Goal: Task Accomplishment & Management: Complete application form

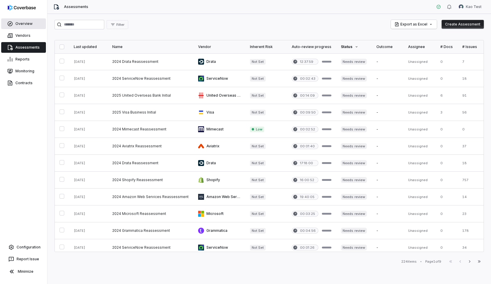
click at [17, 25] on link "Overview" at bounding box center [23, 23] width 45 height 11
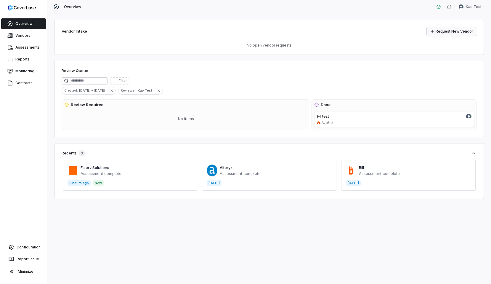
click at [461, 29] on link "Request New Vendor" at bounding box center [452, 31] width 50 height 9
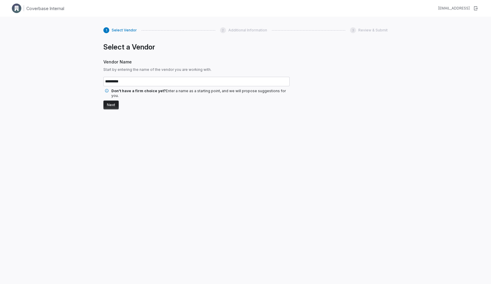
type input "*********"
click at [111, 100] on button "Next" at bounding box center [110, 104] width 15 height 9
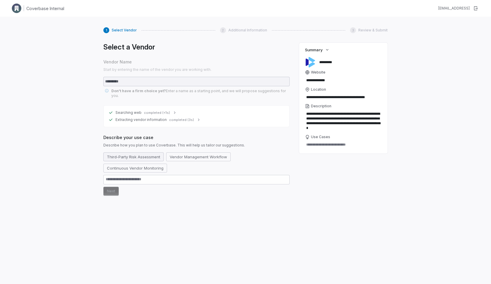
click at [133, 153] on button "Third-Party Risk Assessment" at bounding box center [133, 156] width 60 height 9
click at [113, 187] on button "Next" at bounding box center [110, 191] width 15 height 9
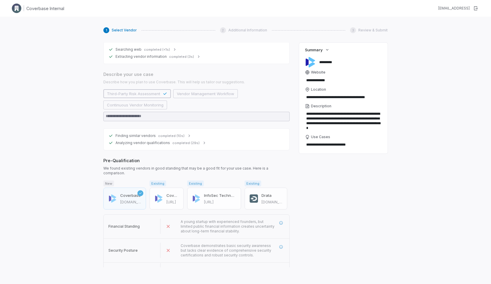
scroll to position [76, 0]
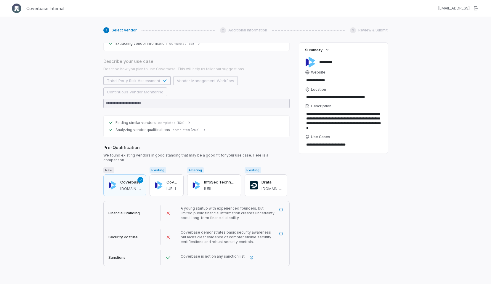
click at [112, 269] on button "Next" at bounding box center [110, 273] width 15 height 9
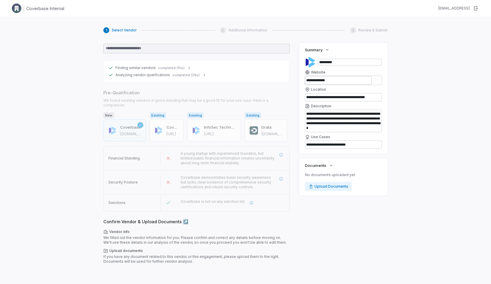
click at [116, 269] on button "Next" at bounding box center [110, 273] width 15 height 9
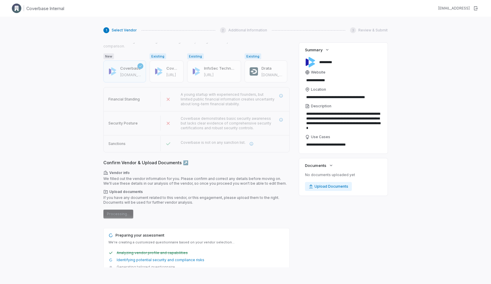
scroll to position [201, 0]
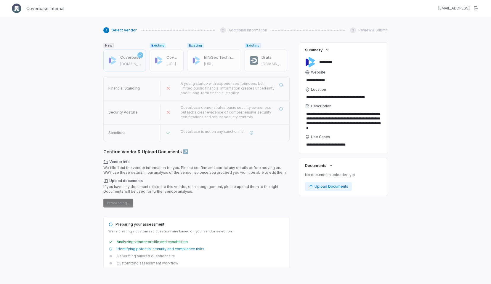
click at [120, 201] on div "Confirm Vendor & Upload Documents ↗️ Vendor info We filled out the vendor infor…" at bounding box center [196, 213] width 186 height 129
click at [120, 192] on form "Vendor info We filled out the vendor information for you. Please confirm and co…" at bounding box center [196, 183] width 186 height 48
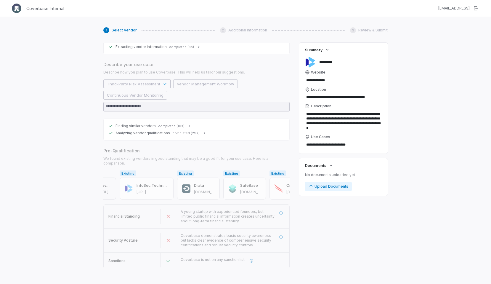
scroll to position [0, 0]
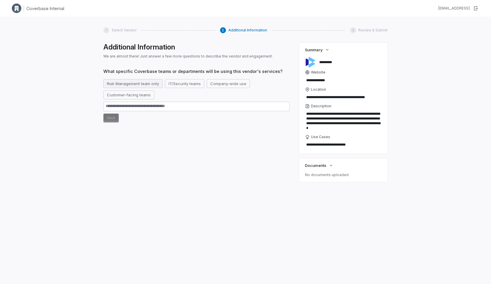
click at [129, 81] on button "Risk Management team only" at bounding box center [132, 83] width 59 height 9
click at [113, 119] on button "Next" at bounding box center [110, 118] width 15 height 9
click at [112, 118] on button "Next" at bounding box center [110, 118] width 15 height 9
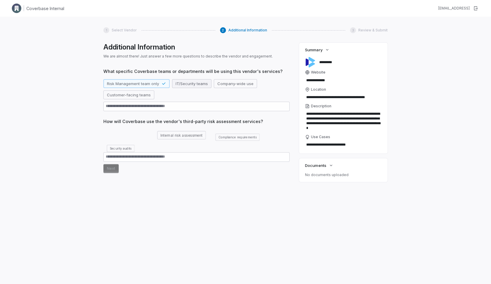
click at [184, 87] on button "IT/Security teams" at bounding box center [191, 83] width 39 height 9
click at [183, 96] on div "Risk Management team only IT/Security teams Company-wide use Customer-facing te…" at bounding box center [196, 89] width 186 height 20
click at [125, 146] on button "Security audits" at bounding box center [120, 145] width 35 height 9
click at [112, 168] on button "Next" at bounding box center [110, 168] width 15 height 9
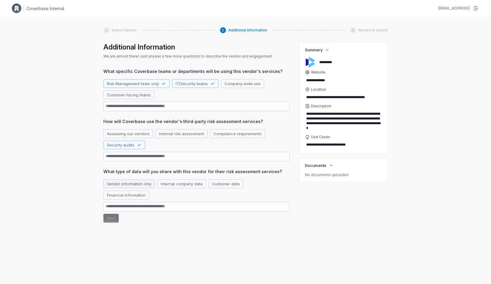
click at [125, 183] on button "Vendor information only" at bounding box center [129, 183] width 52 height 9
click at [113, 218] on button "Next" at bounding box center [110, 218] width 15 height 9
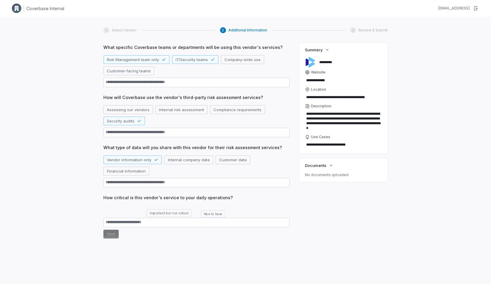
scroll to position [25, 0]
click at [120, 210] on button "Business critical" at bounding box center [121, 209] width 37 height 9
click at [114, 229] on button "Next" at bounding box center [110, 232] width 15 height 9
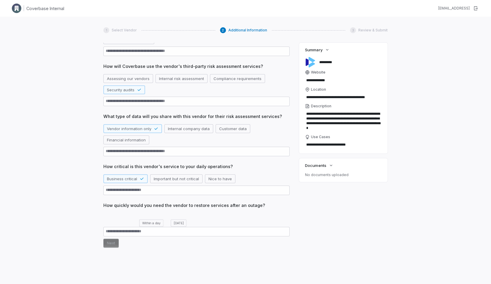
scroll to position [57, 0]
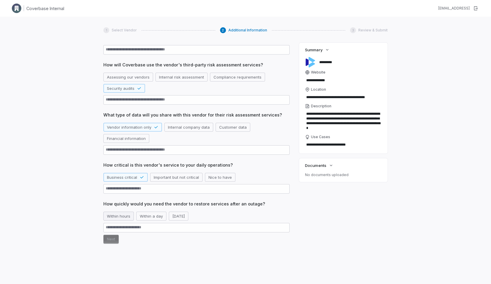
click at [126, 218] on button "Within hours" at bounding box center [118, 216] width 31 height 9
click at [117, 239] on button "Next" at bounding box center [110, 239] width 15 height 9
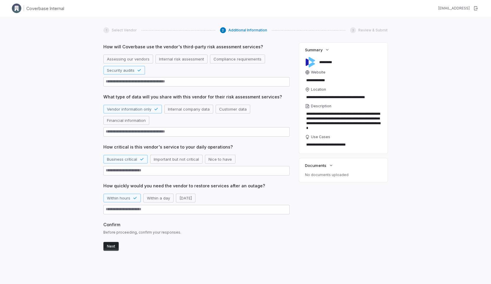
click at [112, 241] on form "Next" at bounding box center [196, 245] width 186 height 11
click at [112, 243] on button "Next" at bounding box center [110, 246] width 15 height 9
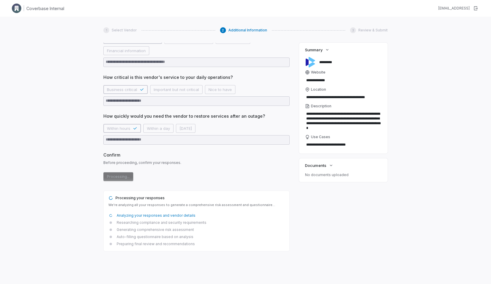
scroll to position [145, 0]
click at [330, 170] on button "Documents" at bounding box center [320, 165] width 32 height 11
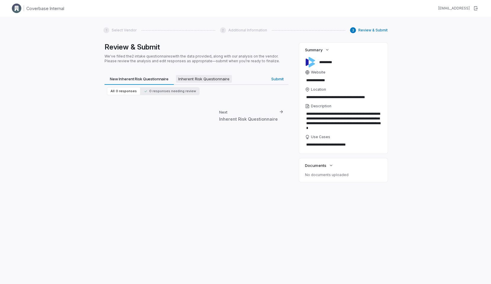
click at [199, 79] on span "Inherent Risk Questionnaire" at bounding box center [204, 79] width 56 height 8
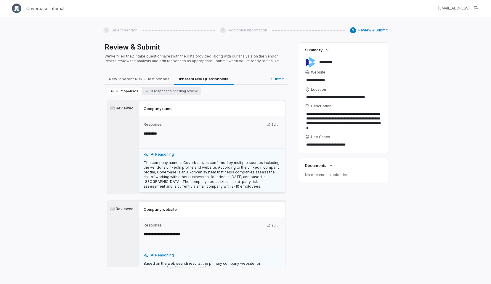
click at [123, 92] on span "16 responses" at bounding box center [127, 91] width 23 height 4
click at [161, 79] on span "New Inherent Risk Questionnaire" at bounding box center [140, 79] width 66 height 8
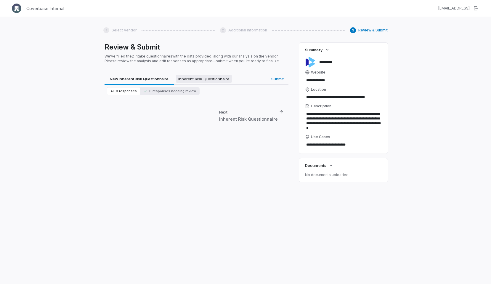
click at [202, 76] on span "Inherent Risk Questionnaire" at bounding box center [204, 79] width 56 height 8
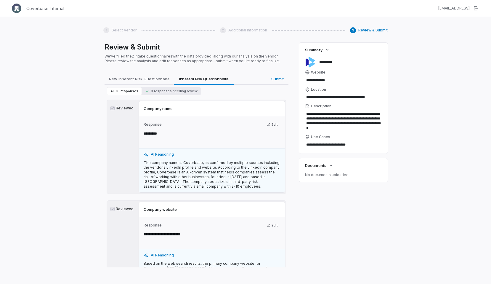
click at [168, 95] on div "All 16 responses 0 responses needing review" at bounding box center [197, 91] width 184 height 13
click at [170, 94] on button "0 responses needing review" at bounding box center [171, 91] width 59 height 8
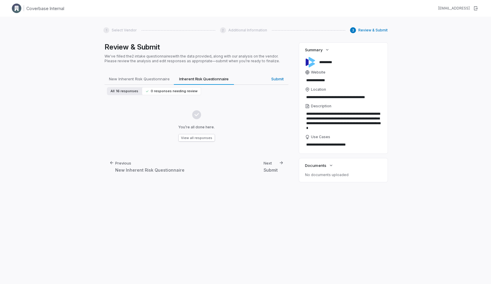
click at [125, 91] on span "16 responses" at bounding box center [127, 91] width 23 height 4
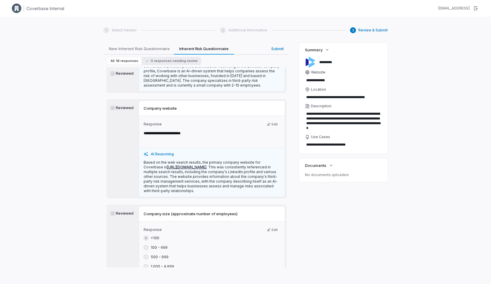
scroll to position [0, 0]
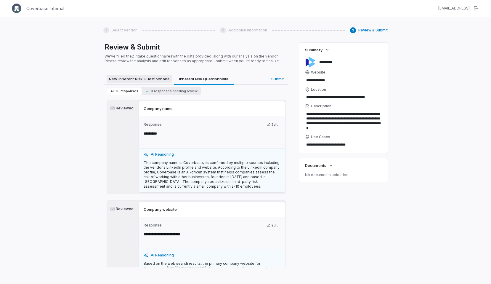
click at [133, 79] on span "New Inherent Risk Questionnaire" at bounding box center [140, 79] width 66 height 8
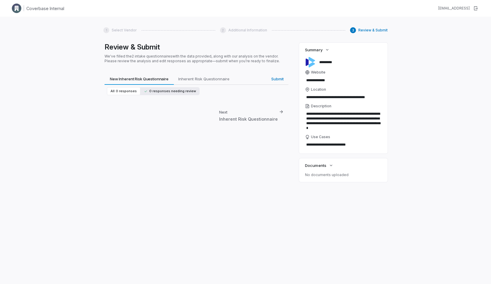
click at [167, 92] on span "0 responses needing review" at bounding box center [170, 91] width 52 height 4
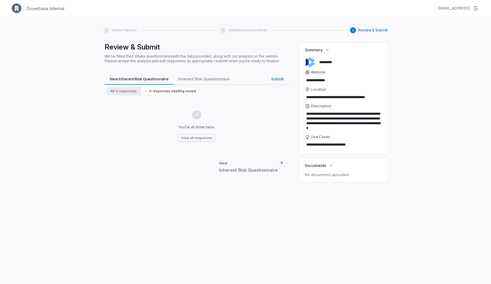
click at [193, 140] on button "View all responses" at bounding box center [197, 137] width 36 height 7
type textarea "*"
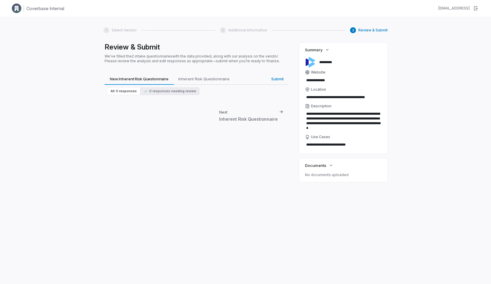
click at [222, 103] on div "All 0 responses 0 responses needing review Next Inherent Risk Questionnaire" at bounding box center [197, 105] width 184 height 40
click at [228, 110] on div "Next" at bounding box center [223, 111] width 8 height 5
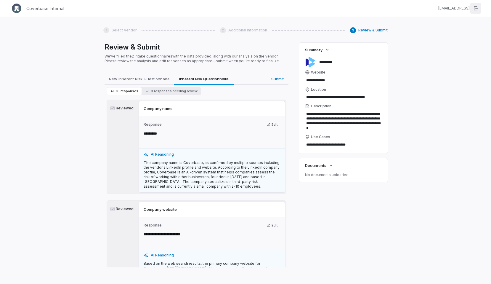
click at [475, 7] on icon "button" at bounding box center [476, 8] width 5 height 5
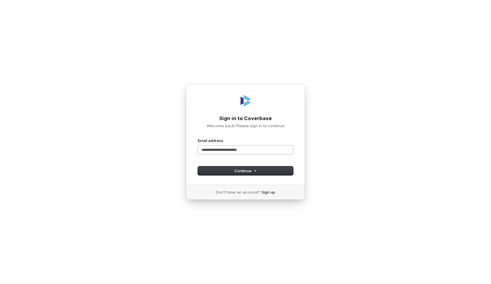
click at [244, 154] on input "Email address" at bounding box center [245, 150] width 95 height 9
click at [261, 172] on button "Continue" at bounding box center [245, 170] width 95 height 9
type input "**********"
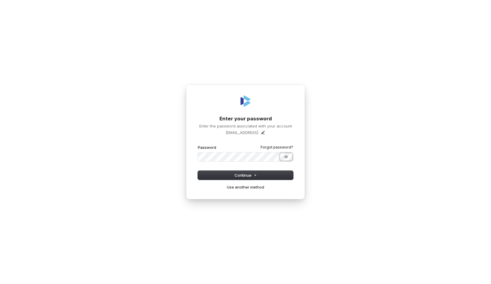
click at [290, 157] on button "Show password" at bounding box center [286, 156] width 12 height 7
click at [314, 156] on div "**********" at bounding box center [245, 142] width 491 height 284
click at [285, 161] on nordpass-icon at bounding box center [245, 161] width 95 height 0
click at [288, 161] on nordpass-icon at bounding box center [245, 161] width 95 height 0
click at [0, 284] on nordpass-autofill-portal at bounding box center [0, 284] width 0 height 0
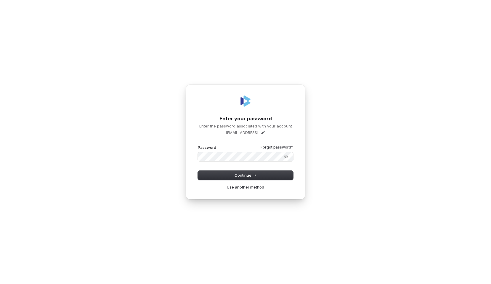
click at [307, 155] on div "**********" at bounding box center [245, 142] width 491 height 284
click at [269, 161] on nordpass-icon at bounding box center [245, 161] width 95 height 0
click at [323, 140] on div "**********" at bounding box center [245, 142] width 491 height 284
click at [250, 175] on span "Continue" at bounding box center [246, 175] width 22 height 5
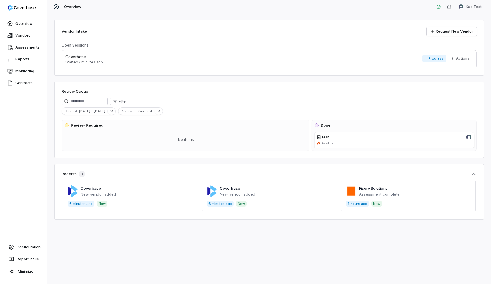
click at [157, 189] on span at bounding box center [130, 196] width 135 height 31
click at [32, 248] on link "Configuration" at bounding box center [23, 247] width 42 height 11
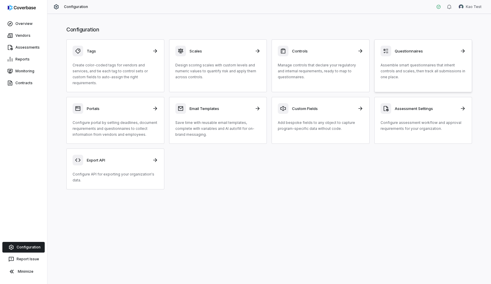
click at [401, 64] on p "Assemble smart questionnaires that inherit controls and scales, then track all …" at bounding box center [424, 71] width 86 height 18
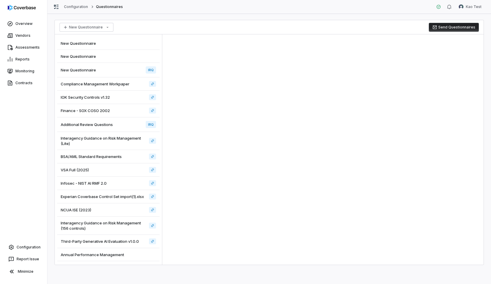
click at [113, 46] on div "New Questionnaire" at bounding box center [108, 43] width 103 height 13
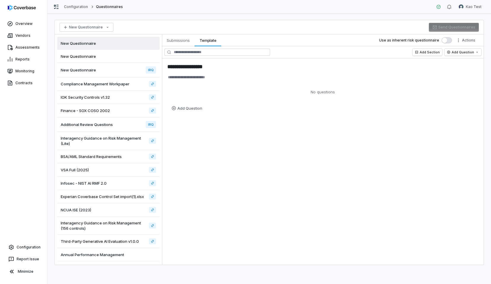
click at [116, 54] on div "New Questionnaire" at bounding box center [108, 56] width 103 height 13
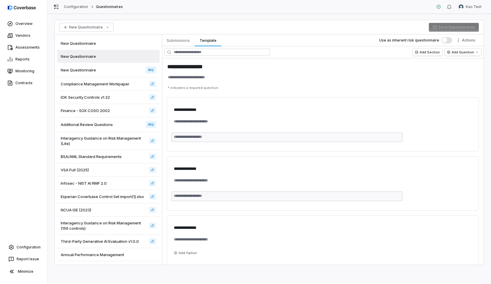
click at [116, 63] on div "New Questionnaire IRQ" at bounding box center [108, 70] width 103 height 15
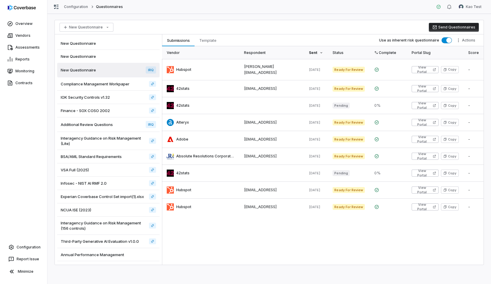
click at [110, 83] on span "Compliance Management Workpaper" at bounding box center [95, 83] width 69 height 5
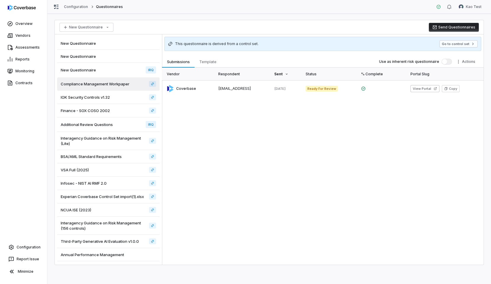
click at [110, 93] on div "IOK Security Controls v1.32" at bounding box center [108, 97] width 103 height 13
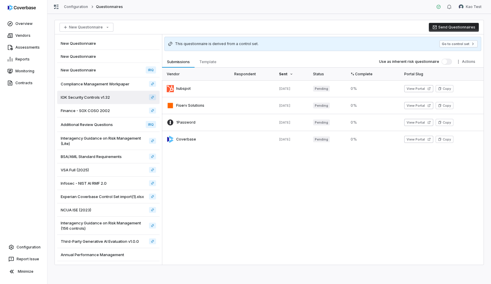
scroll to position [13, 0]
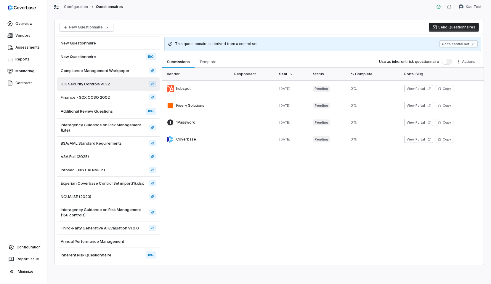
click at [123, 256] on div "Inherent Risk Questionnaire IRQ" at bounding box center [108, 255] width 103 height 15
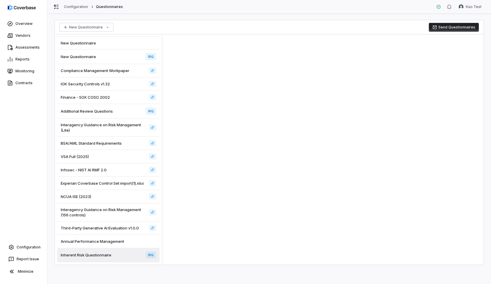
click at [131, 239] on div "Annual Performance Management" at bounding box center [108, 241] width 103 height 13
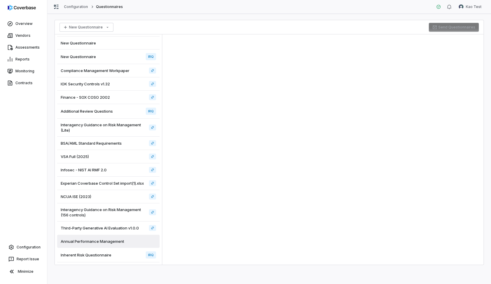
click at [121, 256] on div "Inherent Risk Questionnaire IRQ" at bounding box center [108, 255] width 103 height 15
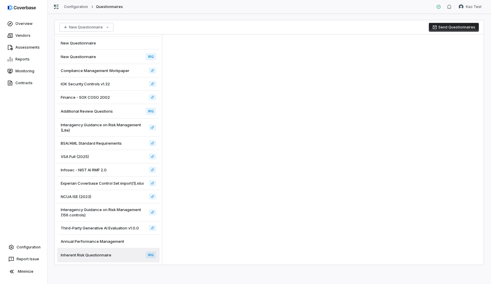
click at [121, 229] on span "Third-Party Generative AI Evaluation v1.0.0" at bounding box center [100, 227] width 78 height 5
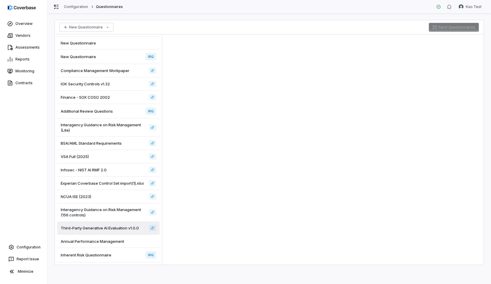
click at [128, 222] on div "Third-Party Generative AI Evaluation v1.0.0" at bounding box center [108, 227] width 103 height 13
click at [132, 210] on span "Interagency Guidance on Risk Management (156 controls)" at bounding box center [104, 212] width 86 height 11
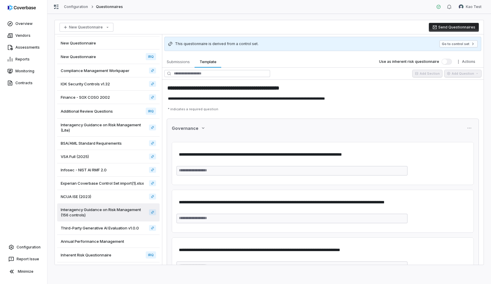
click at [179, 15] on div "**********" at bounding box center [269, 149] width 444 height 270
click at [364, 30] on div "New Questionnaire Send Questionnaires" at bounding box center [269, 27] width 429 height 14
click at [200, 124] on button "Governance" at bounding box center [188, 128] width 37 height 12
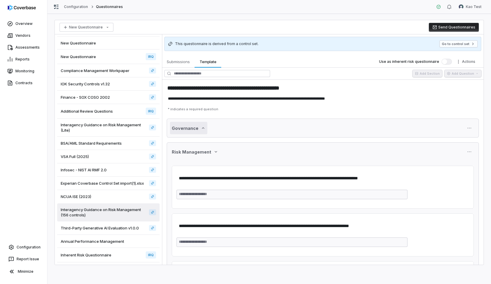
click at [203, 128] on icon "button" at bounding box center [203, 127] width 2 height 1
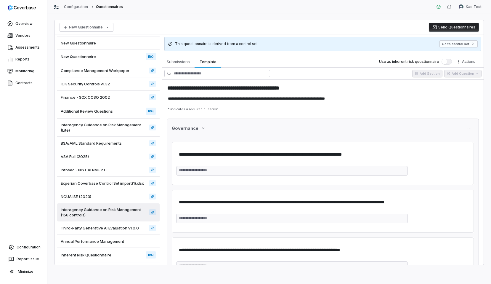
drag, startPoint x: 224, startPoint y: 122, endPoint x: 221, endPoint y: 139, distance: 16.9
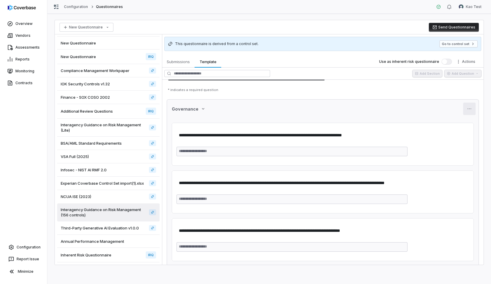
click at [475, 109] on html "**********" at bounding box center [245, 142] width 491 height 284
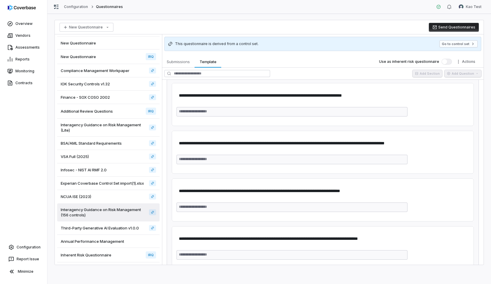
scroll to position [54, 0]
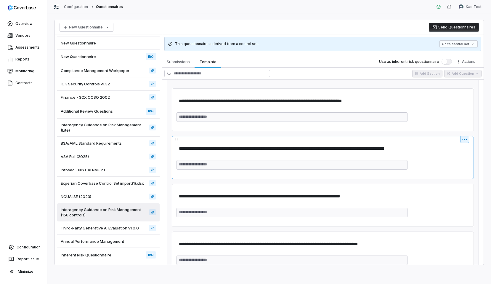
click at [176, 139] on div "**********" at bounding box center [323, 157] width 302 height 43
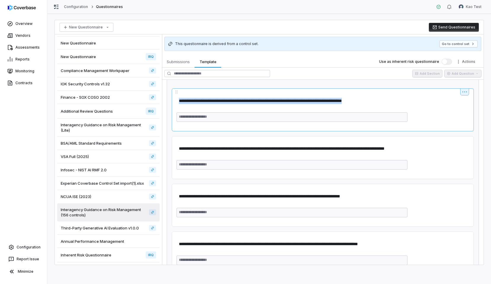
drag, startPoint x: 177, startPoint y: 92, endPoint x: 180, endPoint y: 122, distance: 31.0
click at [180, 122] on div "**********" at bounding box center [323, 109] width 302 height 43
click at [183, 93] on div at bounding box center [323, 91] width 293 height 7
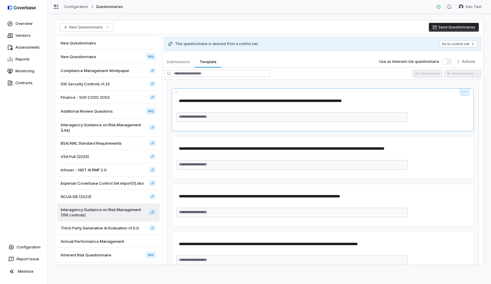
drag, startPoint x: 177, startPoint y: 92, endPoint x: 176, endPoint y: 96, distance: 3.9
click at [176, 96] on div "**********" at bounding box center [323, 109] width 302 height 43
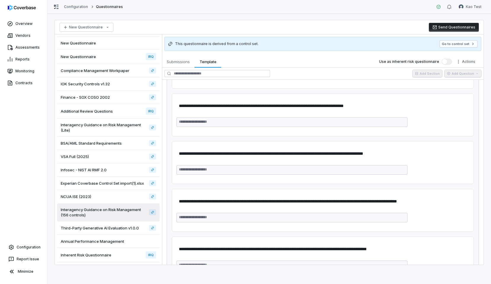
scroll to position [1099, 0]
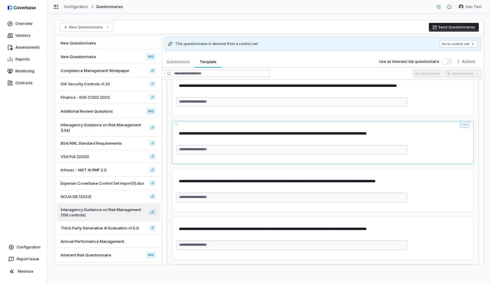
click at [213, 155] on div "**********" at bounding box center [323, 142] width 302 height 43
click at [470, 130] on div "**********" at bounding box center [323, 142] width 302 height 43
click at [467, 127] on html "**********" at bounding box center [245, 142] width 491 height 284
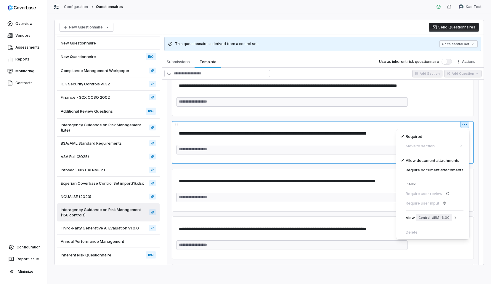
click at [467, 127] on html "**********" at bounding box center [245, 142] width 491 height 284
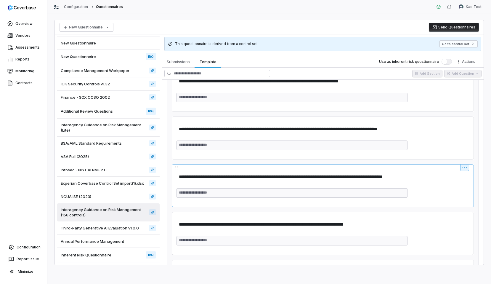
scroll to position [7706, 0]
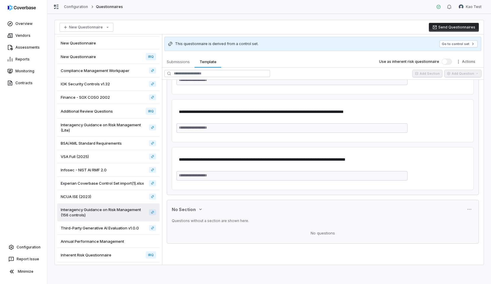
click at [319, 232] on div "No questions" at bounding box center [323, 233] width 302 height 11
click at [316, 234] on div "No questions" at bounding box center [323, 233] width 302 height 11
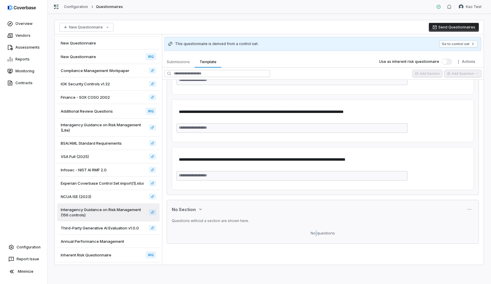
click at [316, 234] on div "No questions" at bounding box center [323, 233] width 302 height 11
click at [314, 234] on div "No questions" at bounding box center [323, 233] width 302 height 11
click at [319, 234] on div "No questions" at bounding box center [323, 233] width 302 height 11
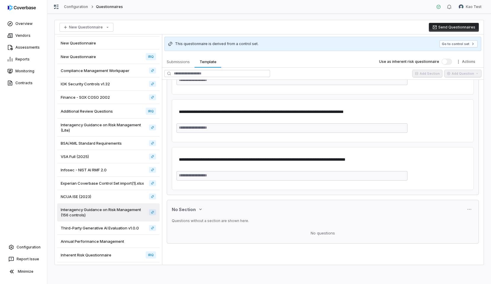
click at [319, 234] on div "No questions" at bounding box center [323, 233] width 302 height 11
click at [316, 233] on div "No questions" at bounding box center [323, 233] width 302 height 11
click at [198, 211] on icon "button" at bounding box center [200, 209] width 5 height 5
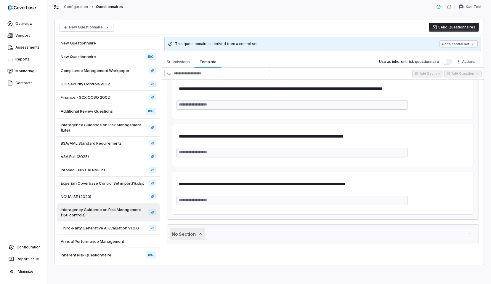
click at [198, 233] on icon "button" at bounding box center [200, 234] width 5 height 5
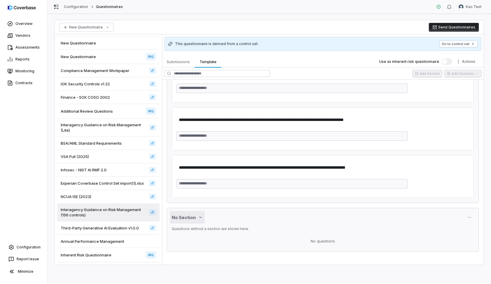
click at [199, 221] on button "No Section" at bounding box center [187, 217] width 35 height 12
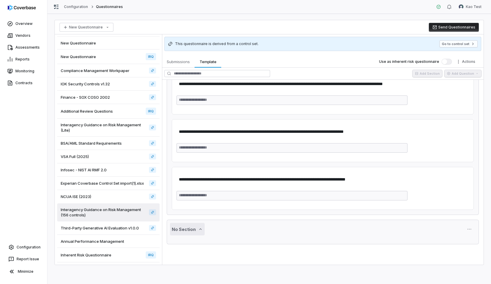
scroll to position [7681, 0]
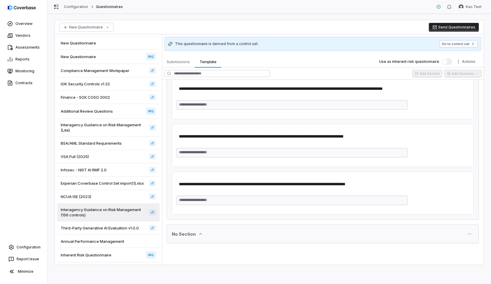
type textarea "*"
click at [205, 234] on div "No Section" at bounding box center [323, 233] width 302 height 9
click at [169, 233] on div "No Section" at bounding box center [323, 233] width 312 height 19
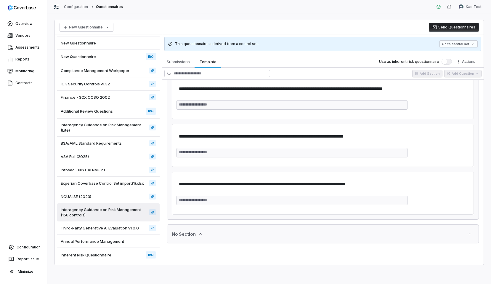
click at [169, 233] on div "No Section" at bounding box center [323, 233] width 312 height 19
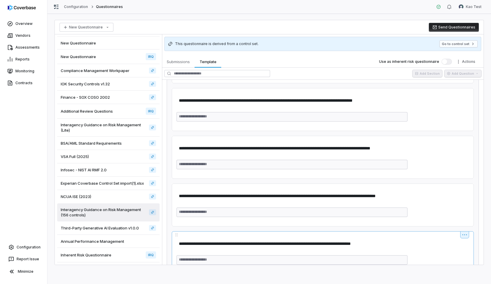
scroll to position [7324, 0]
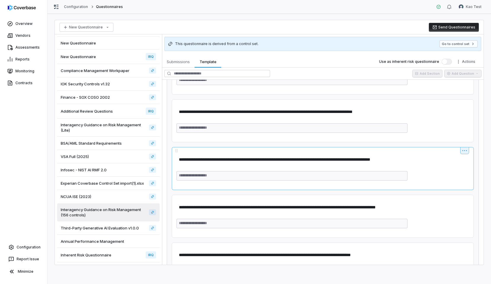
click at [176, 153] on div "**********" at bounding box center [323, 168] width 302 height 43
drag, startPoint x: 176, startPoint y: 152, endPoint x: 179, endPoint y: 162, distance: 10.7
click at [179, 161] on div "**********" at bounding box center [323, 168] width 302 height 43
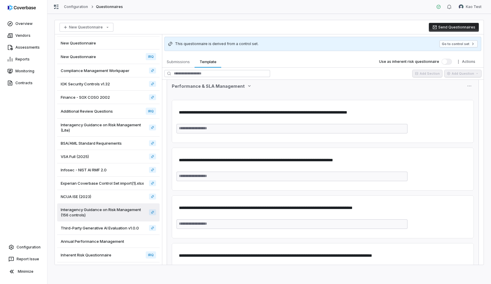
scroll to position [6452, 0]
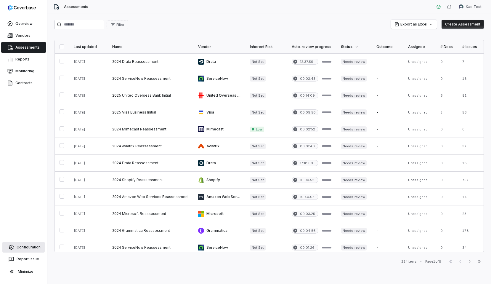
click at [32, 247] on link "Configuration" at bounding box center [23, 247] width 42 height 11
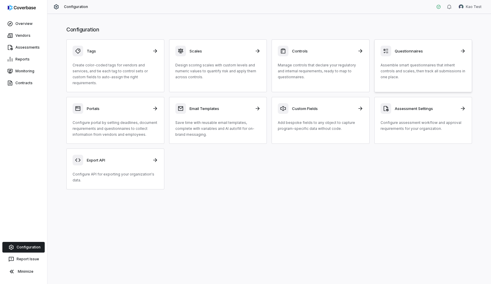
click at [391, 75] on p "Assemble smart questionnaires that inherit controls and scales, then track all …" at bounding box center [424, 71] width 86 height 18
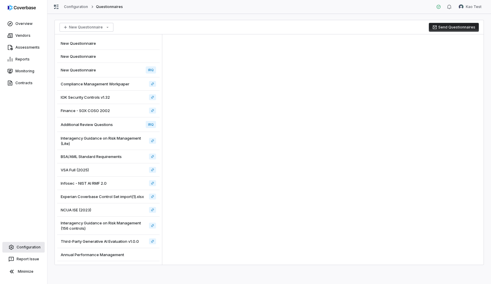
click at [29, 249] on link "Configuration" at bounding box center [23, 247] width 42 height 11
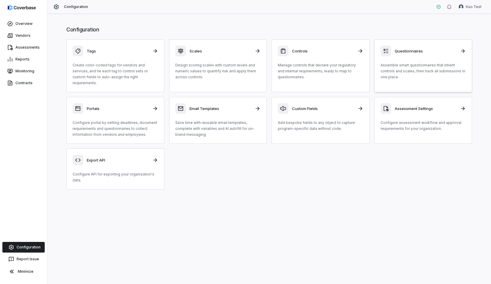
click at [398, 51] on h3 "Questionnaires" at bounding box center [426, 50] width 62 height 5
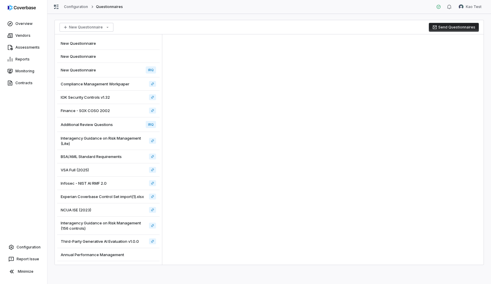
click at [103, 61] on div "New Questionnaire" at bounding box center [108, 56] width 103 height 13
click at [108, 41] on div "New Questionnaire" at bounding box center [108, 43] width 103 height 13
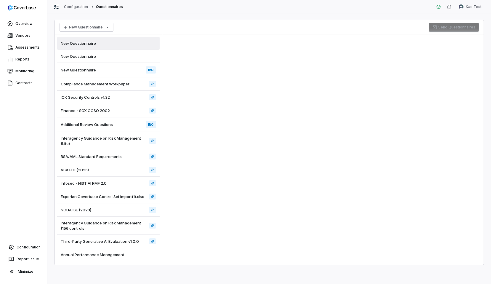
click at [114, 72] on div "New Questionnaire IRQ" at bounding box center [108, 70] width 103 height 15
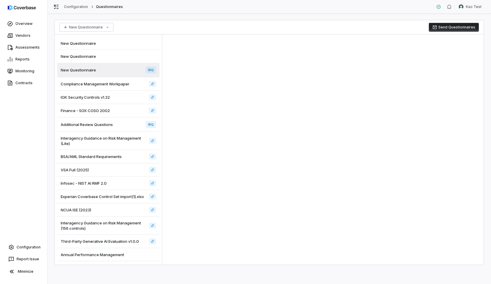
click at [196, 83] on div at bounding box center [323, 149] width 322 height 230
click at [95, 87] on div "Compliance Management Workpaper" at bounding box center [108, 83] width 103 height 13
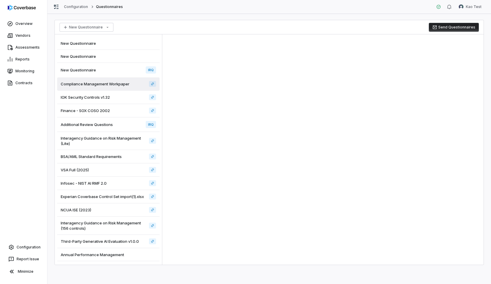
click at [112, 77] on div "Compliance Management Workpaper" at bounding box center [108, 83] width 103 height 13
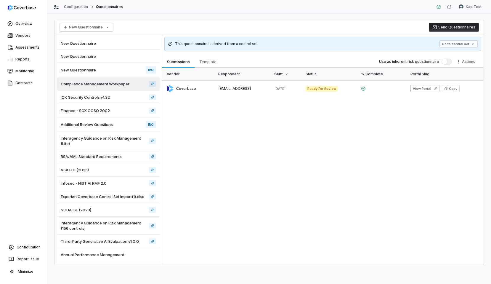
click at [114, 72] on div "New Questionnaire IRQ" at bounding box center [108, 70] width 103 height 15
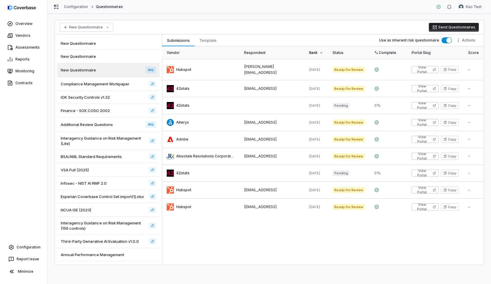
click at [112, 81] on div "Compliance Management Workpaper" at bounding box center [108, 83] width 103 height 13
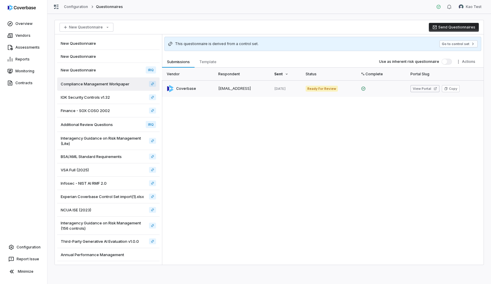
click at [230, 89] on link at bounding box center [242, 88] width 56 height 17
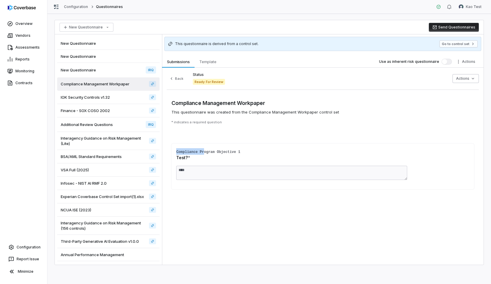
drag, startPoint x: 204, startPoint y: 151, endPoint x: 205, endPoint y: 135, distance: 16.6
click at [205, 135] on div "* indicates a required question Compliance Program Objective 1 Test? * ****" at bounding box center [323, 155] width 303 height 70
click at [194, 132] on div "* indicates a required question Compliance Program Objective 1 Test? * ****" at bounding box center [323, 155] width 303 height 70
click at [111, 103] on div "IOK Security Controls v1.32" at bounding box center [108, 97] width 103 height 13
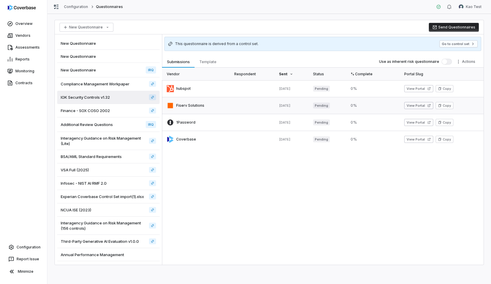
click at [222, 111] on link at bounding box center [196, 105] width 68 height 17
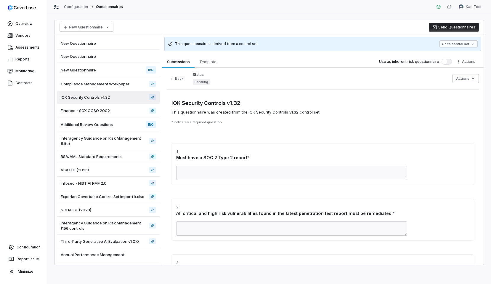
scroll to position [19, 0]
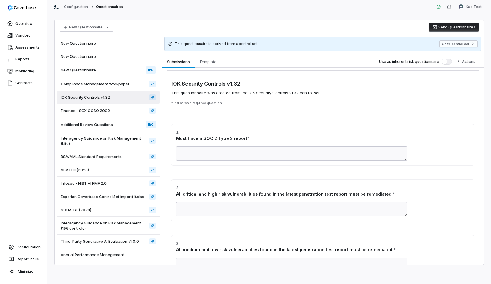
click at [231, 135] on h3 "1 Must have a SOC 2 Type 2 report *" at bounding box center [322, 135] width 293 height 13
drag, startPoint x: 231, startPoint y: 135, endPoint x: 237, endPoint y: 99, distance: 36.1
click at [237, 99] on div "IOK Security Controls v1.32 This questionnaire was created from the IOK Securit…" at bounding box center [323, 178] width 312 height 206
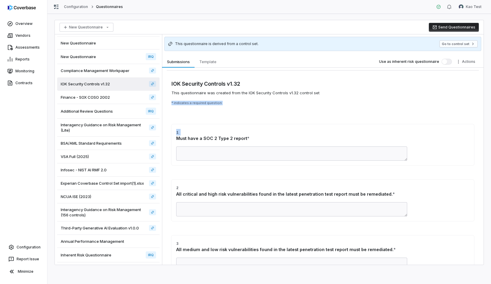
click at [118, 258] on div "Inherent Risk Questionnaire IRQ" at bounding box center [108, 255] width 103 height 15
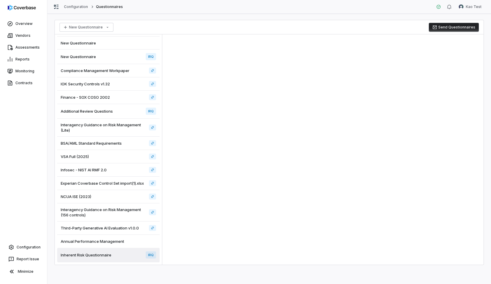
click at [231, 149] on div at bounding box center [323, 149] width 322 height 230
click at [138, 241] on div "Annual Performance Management" at bounding box center [108, 241] width 103 height 13
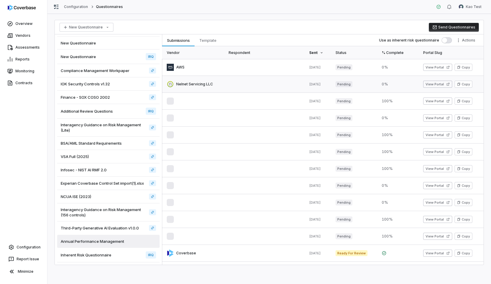
click at [211, 84] on link at bounding box center [193, 84] width 62 height 17
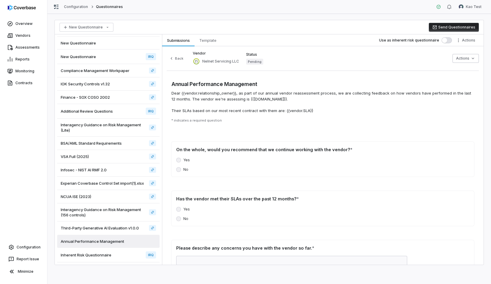
scroll to position [20, 0]
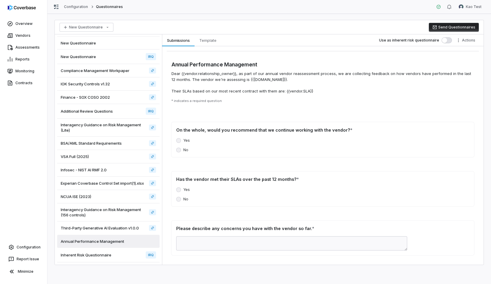
click at [210, 122] on div "On the whole, would you recommend that we continue working with the vendor? *" at bounding box center [323, 130] width 303 height 16
click at [225, 146] on div "Yes No" at bounding box center [322, 145] width 293 height 14
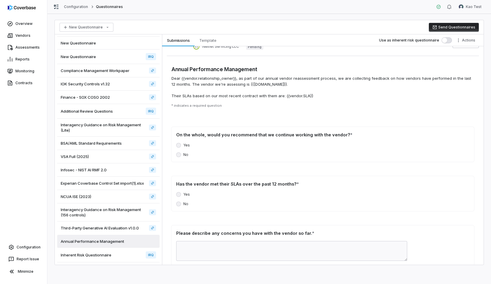
click at [412, 244] on div at bounding box center [322, 251] width 293 height 20
click at [116, 170] on div "Infosec - NIST AI RMF 2.0" at bounding box center [108, 169] width 103 height 13
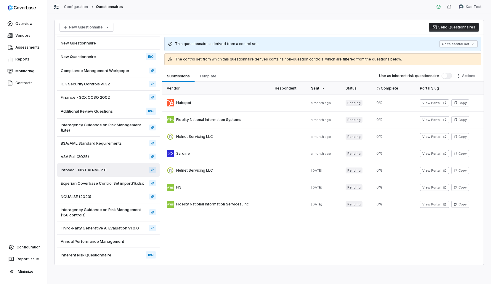
click at [111, 153] on div "VSA Full (2025)" at bounding box center [108, 156] width 103 height 13
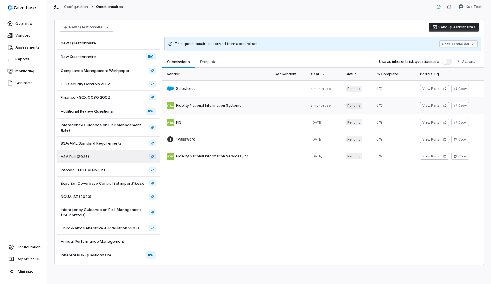
click at [239, 113] on link at bounding box center [216, 105] width 108 height 17
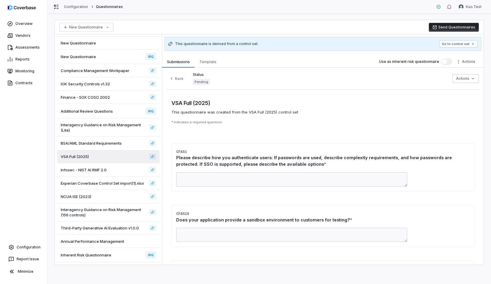
click at [231, 155] on div "Please describe how you authenticate users: If passwords are used, describe com…" at bounding box center [322, 160] width 293 height 13
click at [246, 149] on h3 "CFAS1 Please describe how you authenticate users: If passwords are used, descri…" at bounding box center [322, 157] width 293 height 19
drag, startPoint x: 246, startPoint y: 149, endPoint x: 252, endPoint y: 131, distance: 18.9
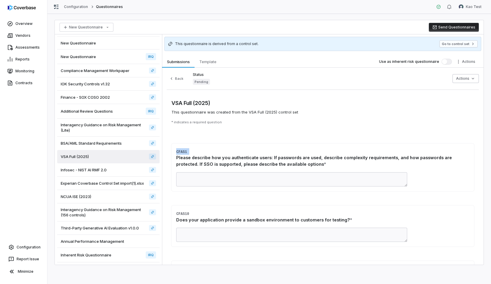
click at [311, 112] on span "This questionnaire was created from the VSA Full (2025) control set" at bounding box center [323, 112] width 303 height 6
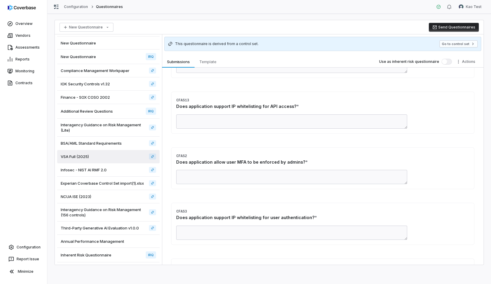
scroll to position [337, 0]
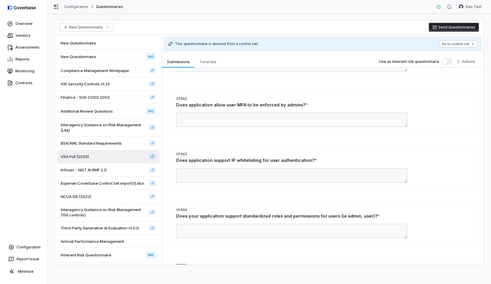
click at [302, 157] on div "Does application support IP whitelisting for user authentication? *" at bounding box center [322, 160] width 293 height 7
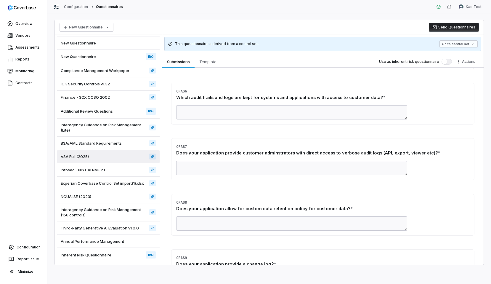
scroll to position [586, 0]
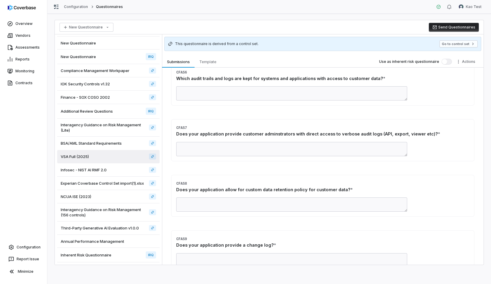
click at [293, 189] on div "Does your application allow for custom data retention policy for customer data?…" at bounding box center [322, 189] width 293 height 7
click at [347, 190] on div "Does your application allow for custom data retention policy for customer data?…" at bounding box center [322, 189] width 293 height 7
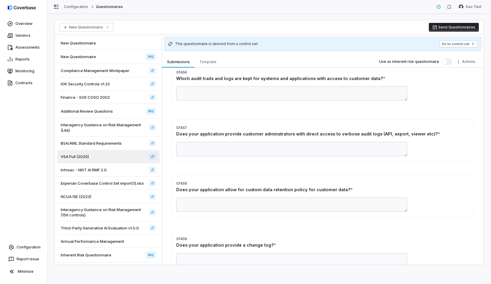
click at [351, 189] on span "*" at bounding box center [352, 189] width 2 height 5
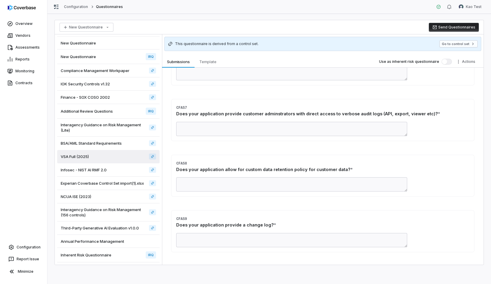
scroll to position [626, 0]
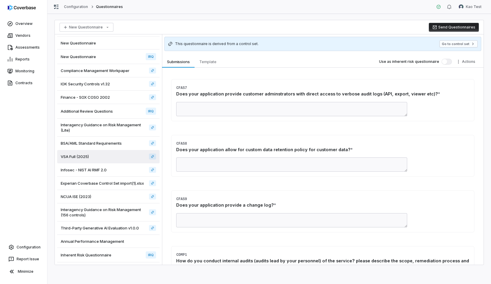
click at [257, 192] on div "CFAS9 Does your application provide a change log? *" at bounding box center [323, 202] width 303 height 23
click at [261, 201] on h3 "CFAS9 Does your application provide a change log? *" at bounding box center [322, 201] width 293 height 13
click at [274, 204] on span "*" at bounding box center [275, 204] width 2 height 5
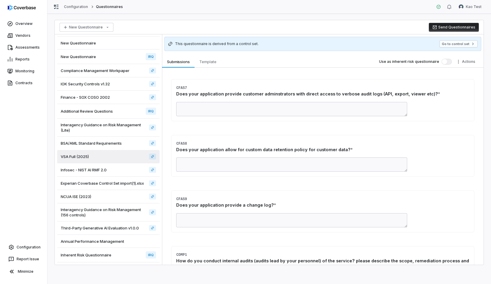
click at [274, 204] on span "*" at bounding box center [275, 204] width 2 height 5
click at [273, 205] on div "Does your application provide a change log? *" at bounding box center [322, 205] width 293 height 7
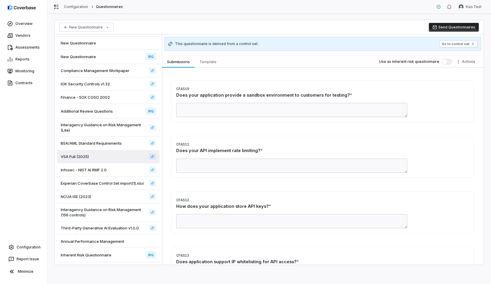
scroll to position [0, 0]
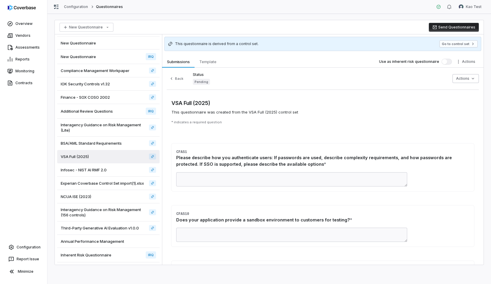
click at [318, 166] on div "Please describe how you authenticate users: If passwords are used, describe com…" at bounding box center [322, 160] width 293 height 13
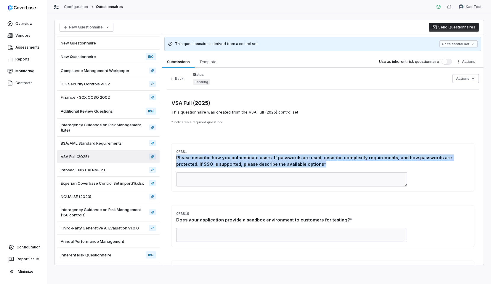
click at [324, 164] on span "*" at bounding box center [325, 164] width 2 height 5
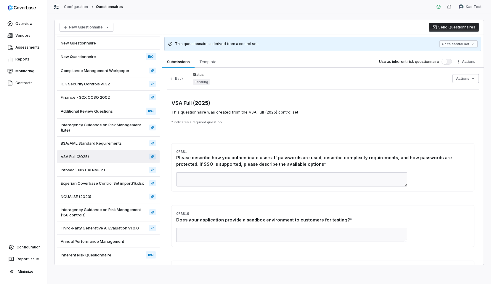
click at [324, 164] on span "*" at bounding box center [325, 164] width 2 height 5
click at [324, 163] on span "*" at bounding box center [325, 164] width 2 height 5
click at [324, 162] on span "*" at bounding box center [325, 164] width 2 height 5
click at [307, 157] on div "Please describe how you authenticate users: If passwords are used, describe com…" at bounding box center [322, 160] width 293 height 13
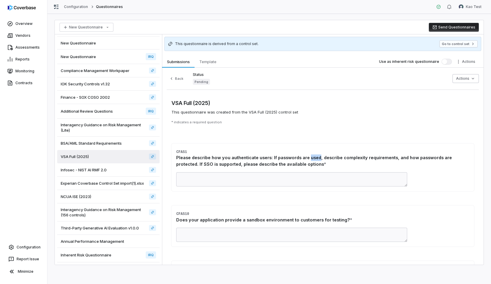
click at [289, 110] on span "This questionnaire was created from the VSA Full (2025) control set" at bounding box center [323, 112] width 303 height 6
click at [302, 111] on span "This questionnaire was created from the VSA Full (2025) control set" at bounding box center [323, 112] width 303 height 6
click at [292, 111] on span "This questionnaire was created from the VSA Full (2025) control set" at bounding box center [323, 112] width 303 height 6
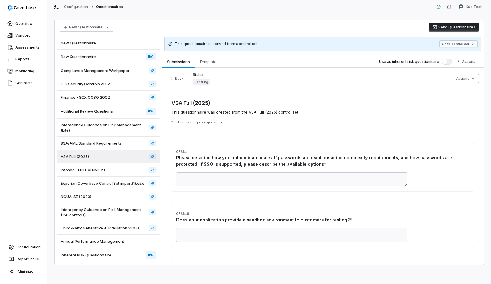
click at [292, 111] on span "This questionnaire was created from the VSA Full (2025) control set" at bounding box center [323, 112] width 303 height 6
click at [283, 111] on span "This questionnaire was created from the VSA Full (2025) control set" at bounding box center [323, 112] width 303 height 6
click at [269, 111] on span "This questionnaire was created from the VSA Full (2025) control set" at bounding box center [323, 112] width 303 height 6
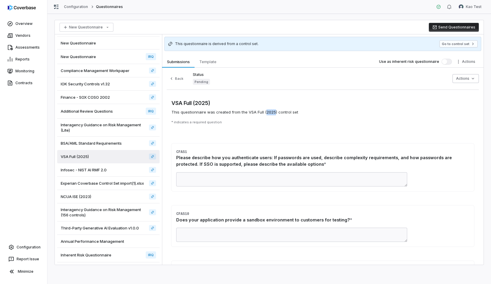
click at [256, 112] on span "This questionnaire was created from the VSA Full (2025) control set" at bounding box center [323, 112] width 303 height 6
click at [251, 112] on span "This questionnaire was created from the VSA Full (2025) control set" at bounding box center [323, 112] width 303 height 6
click at [242, 112] on span "This questionnaire was created from the VSA Full (2025) control set" at bounding box center [323, 112] width 303 height 6
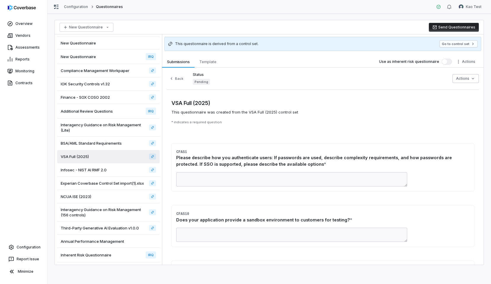
click at [242, 112] on span "This questionnaire was created from the VSA Full (2025) control set" at bounding box center [323, 112] width 303 height 6
click at [232, 113] on span "This questionnaire was created from the VSA Full (2025) control set" at bounding box center [323, 112] width 303 height 6
click at [221, 110] on span "This questionnaire was created from the VSA Full (2025) control set" at bounding box center [323, 112] width 303 height 6
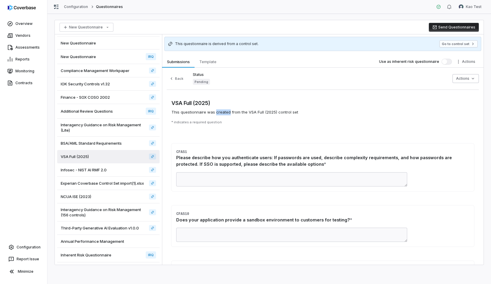
click at [210, 111] on span "This questionnaire was created from the VSA Full (2025) control set" at bounding box center [323, 112] width 303 height 6
click at [192, 110] on span "This questionnaire was created from the VSA Full (2025) control set" at bounding box center [323, 112] width 303 height 6
click at [176, 111] on span "This questionnaire was created from the VSA Full (2025) control set" at bounding box center [323, 112] width 303 height 6
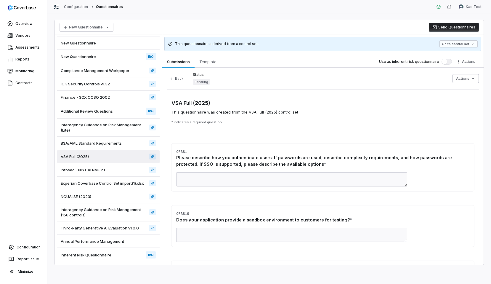
click at [176, 111] on span "This questionnaire was created from the VSA Full (2025) control set" at bounding box center [323, 112] width 303 height 6
click at [185, 111] on span "This questionnaire was created from the VSA Full (2025) control set" at bounding box center [323, 112] width 303 height 6
click at [208, 112] on span "This questionnaire was created from the VSA Full (2025) control set" at bounding box center [323, 112] width 303 height 6
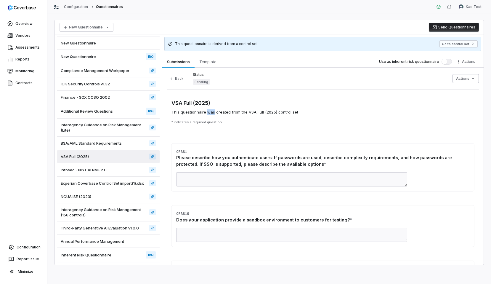
click at [226, 113] on span "This questionnaire was created from the VSA Full (2025) control set" at bounding box center [323, 112] width 303 height 6
click at [234, 112] on span "This questionnaire was created from the VSA Full (2025) control set" at bounding box center [323, 112] width 303 height 6
click at [240, 112] on span "This questionnaire was created from the VSA Full (2025) control set" at bounding box center [323, 112] width 303 height 6
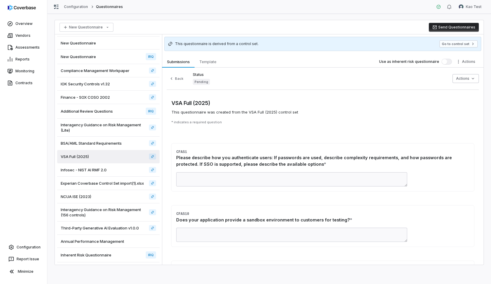
click at [240, 112] on span "This questionnaire was created from the VSA Full (2025) control set" at bounding box center [323, 112] width 303 height 6
click at [250, 113] on span "This questionnaire was created from the VSA Full (2025) control set" at bounding box center [323, 112] width 303 height 6
click at [260, 111] on span "This questionnaire was created from the VSA Full (2025) control set" at bounding box center [323, 112] width 303 height 6
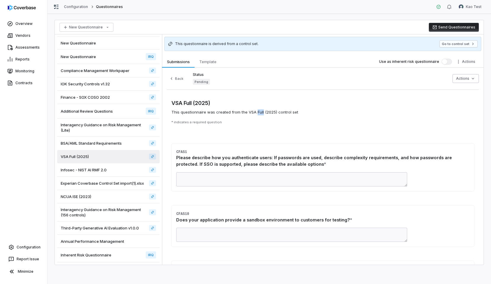
click at [270, 112] on span "This questionnaire was created from the VSA Full (2025) control set" at bounding box center [323, 112] width 303 height 6
click at [279, 113] on span "This questionnaire was created from the VSA Full (2025) control set" at bounding box center [323, 112] width 303 height 6
click at [293, 112] on span "This questionnaire was created from the VSA Full (2025) control set" at bounding box center [323, 112] width 303 height 6
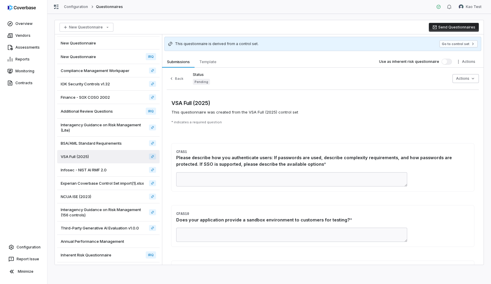
click at [293, 112] on span "This questionnaire was created from the VSA Full (2025) control set" at bounding box center [323, 112] width 303 height 6
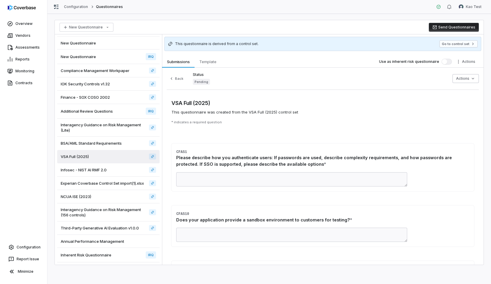
click at [173, 122] on p "* indicates a required question" at bounding box center [323, 122] width 303 height 4
click at [197, 120] on p "* indicates a required question" at bounding box center [323, 122] width 303 height 4
click at [198, 122] on p "* indicates a required question" at bounding box center [323, 122] width 303 height 4
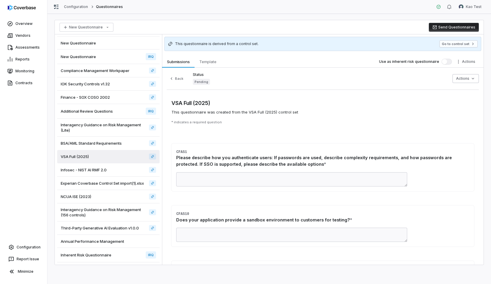
click at [198, 122] on p "* indicates a required question" at bounding box center [323, 122] width 303 height 4
click at [199, 82] on span "Pending" at bounding box center [201, 82] width 17 height 6
click at [470, 61] on html "Overview Vendors Assessments Reports Monitoring Contracts Configuration Report …" at bounding box center [245, 142] width 491 height 284
click at [400, 71] on html "Overview Vendors Assessments Reports Monitoring Contracts Configuration Report …" at bounding box center [245, 142] width 491 height 284
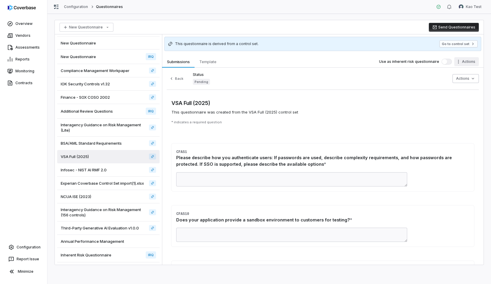
click at [463, 62] on html "Overview Vendors Assessments Reports Monitoring Contracts Configuration Report …" at bounding box center [245, 142] width 491 height 284
click at [415, 77] on html "Overview Vendors Assessments Reports Monitoring Contracts Configuration Report …" at bounding box center [245, 142] width 491 height 284
click at [469, 76] on html "Overview Vendors Assessments Reports Monitoring Contracts Configuration Report …" at bounding box center [245, 142] width 491 height 284
click at [414, 85] on html "Overview Vendors Assessments Reports Monitoring Contracts Configuration Report …" at bounding box center [245, 142] width 491 height 284
click at [458, 82] on html "Overview Vendors Assessments Reports Monitoring Contracts Configuration Report …" at bounding box center [245, 142] width 491 height 284
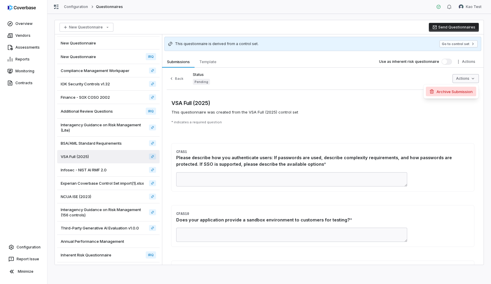
click at [452, 94] on div "Archive Submission" at bounding box center [451, 91] width 50 height 9
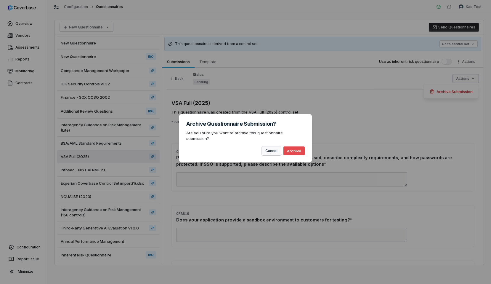
click at [267, 149] on button "Cancel" at bounding box center [271, 150] width 19 height 9
